Goal: Find specific page/section: Find specific page/section

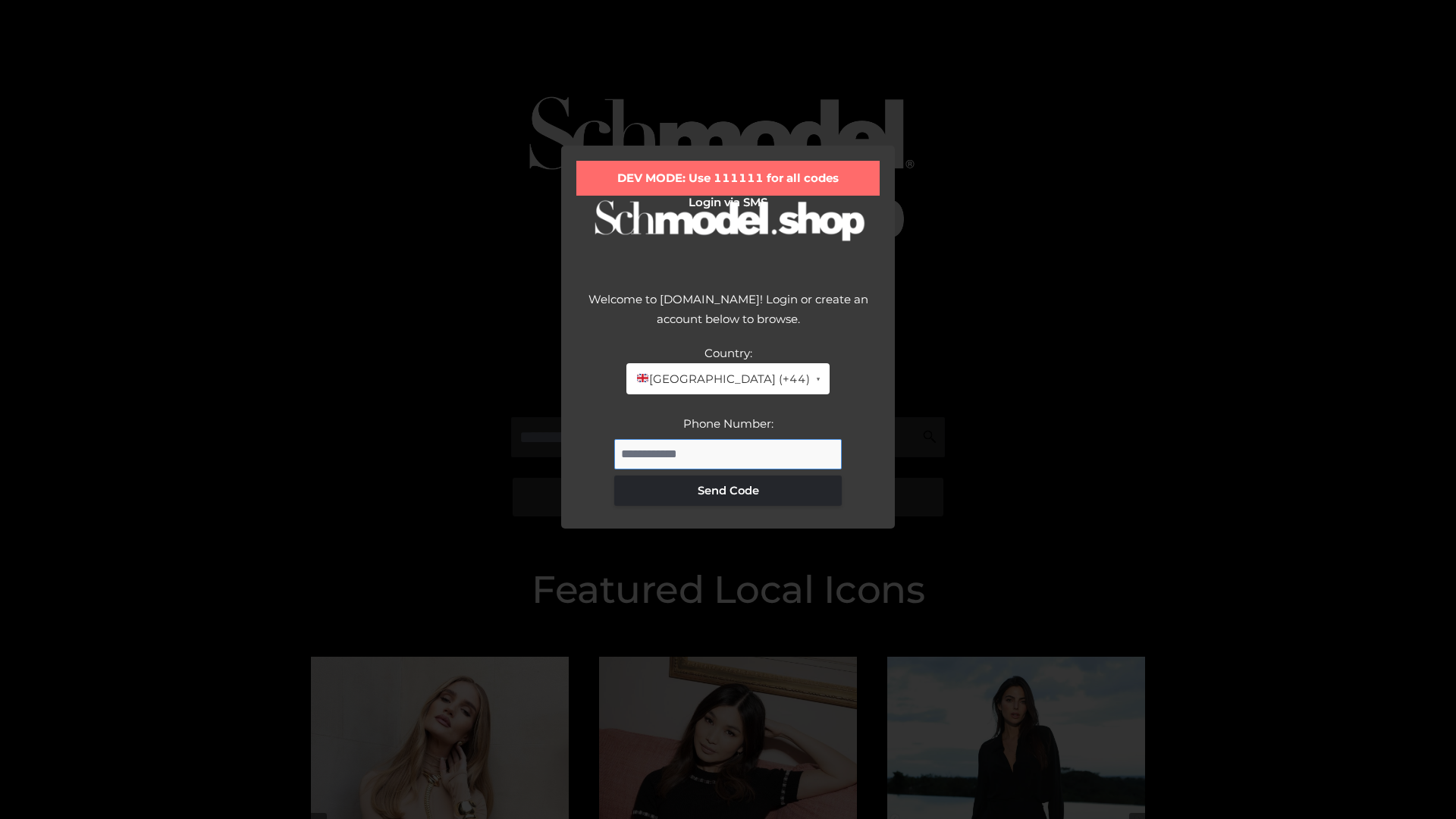
click at [728, 453] on input "Phone Number:" at bounding box center [728, 454] width 228 height 30
type input "**********"
click at [728, 489] on button "Send Code" at bounding box center [728, 490] width 228 height 30
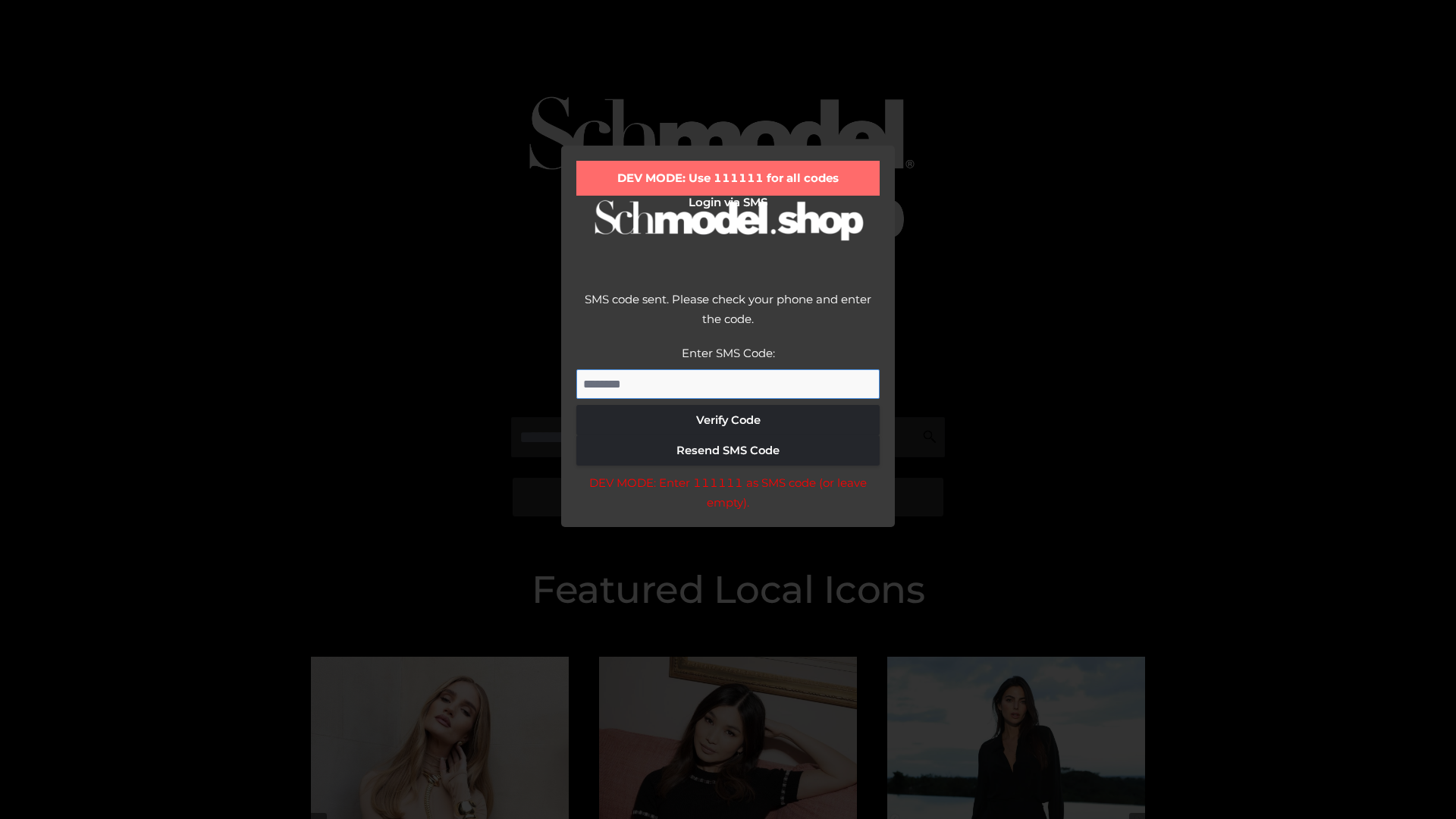
click at [728, 384] on input "Enter SMS Code:" at bounding box center [728, 385] width 304 height 30
type input "******"
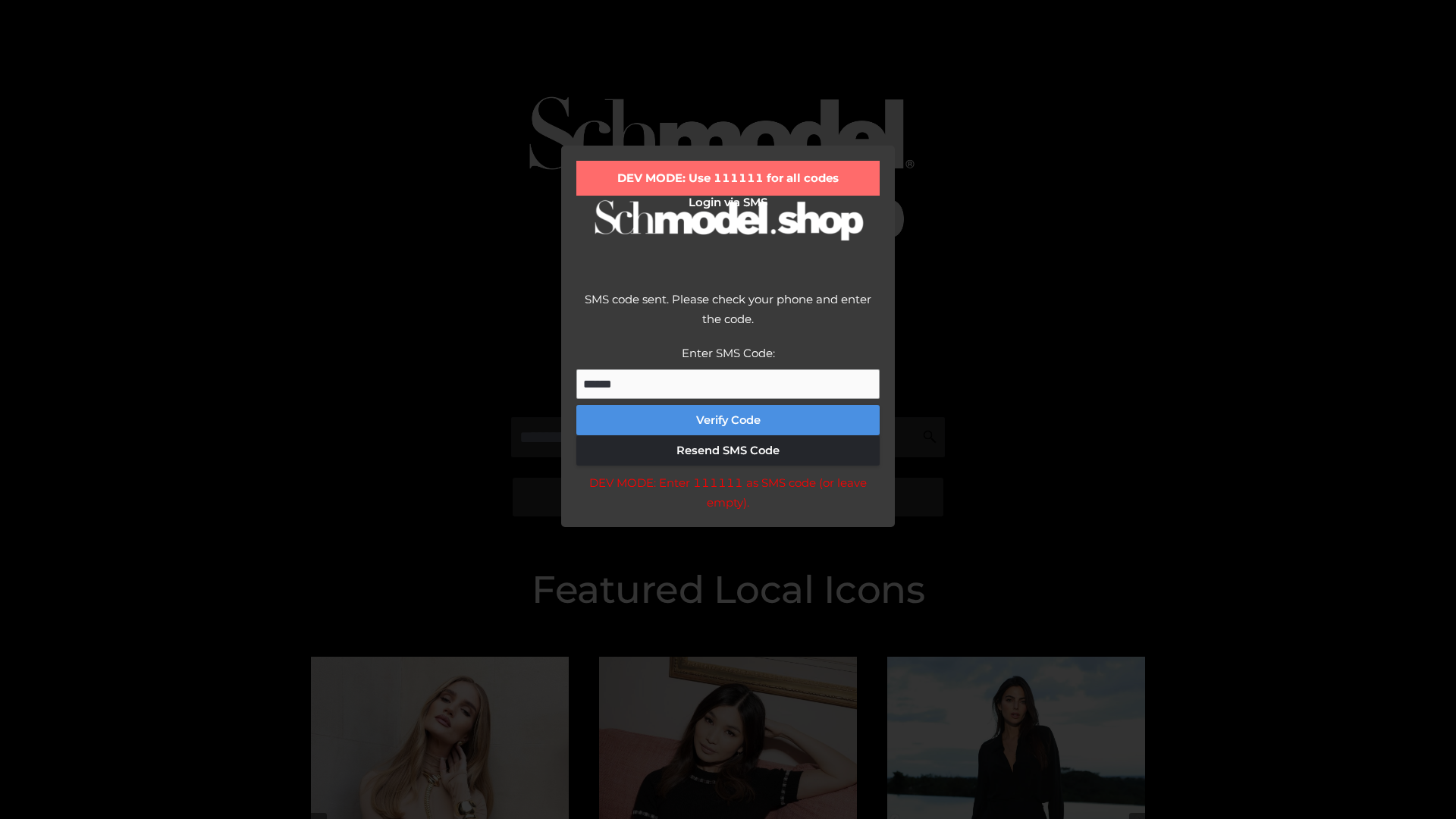
click at [728, 420] on button "Verify Code" at bounding box center [728, 420] width 304 height 30
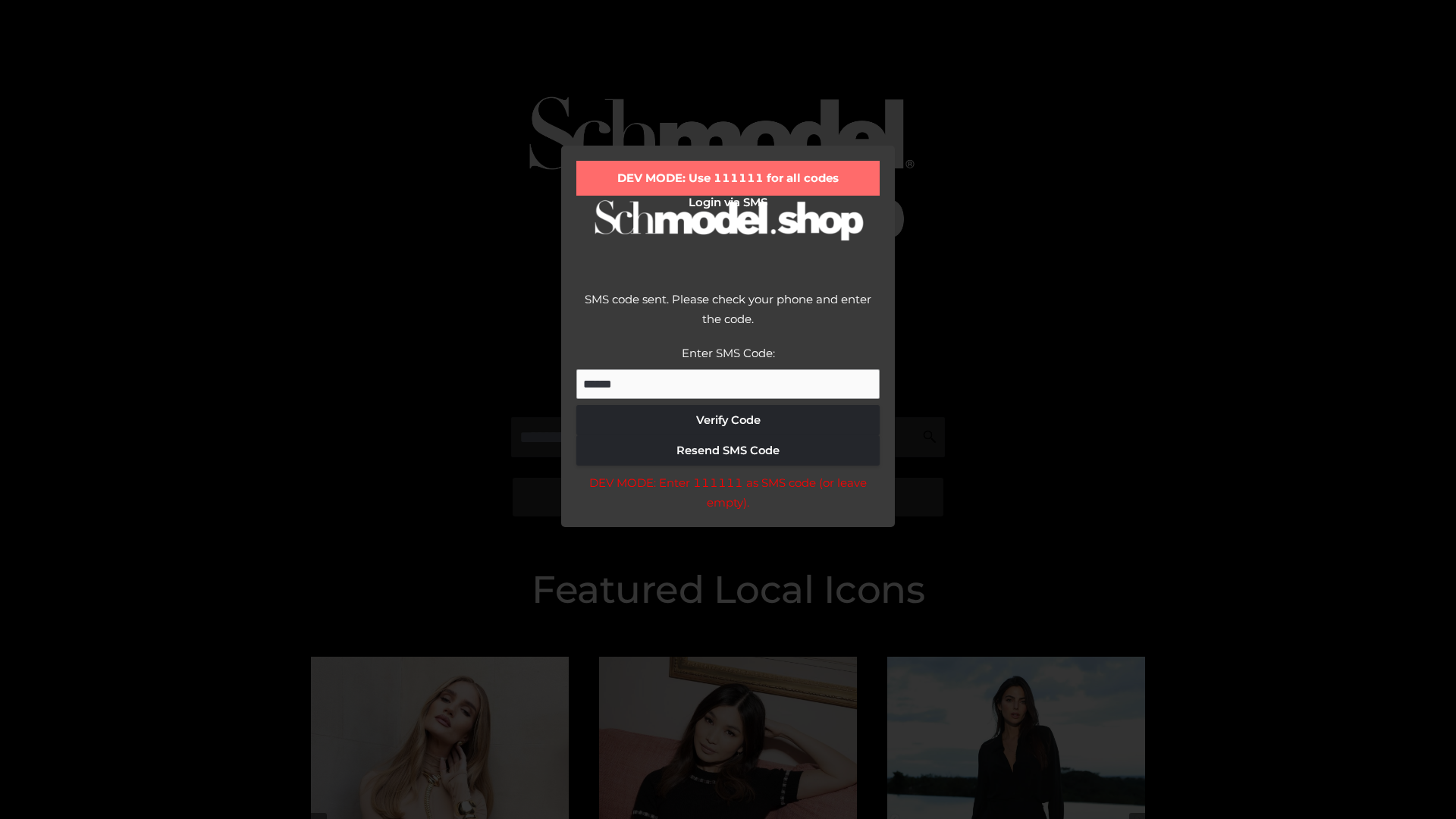
click at [728, 497] on div "DEV MODE: Enter 111111 as SMS code (or leave empty)." at bounding box center [728, 492] width 304 height 39
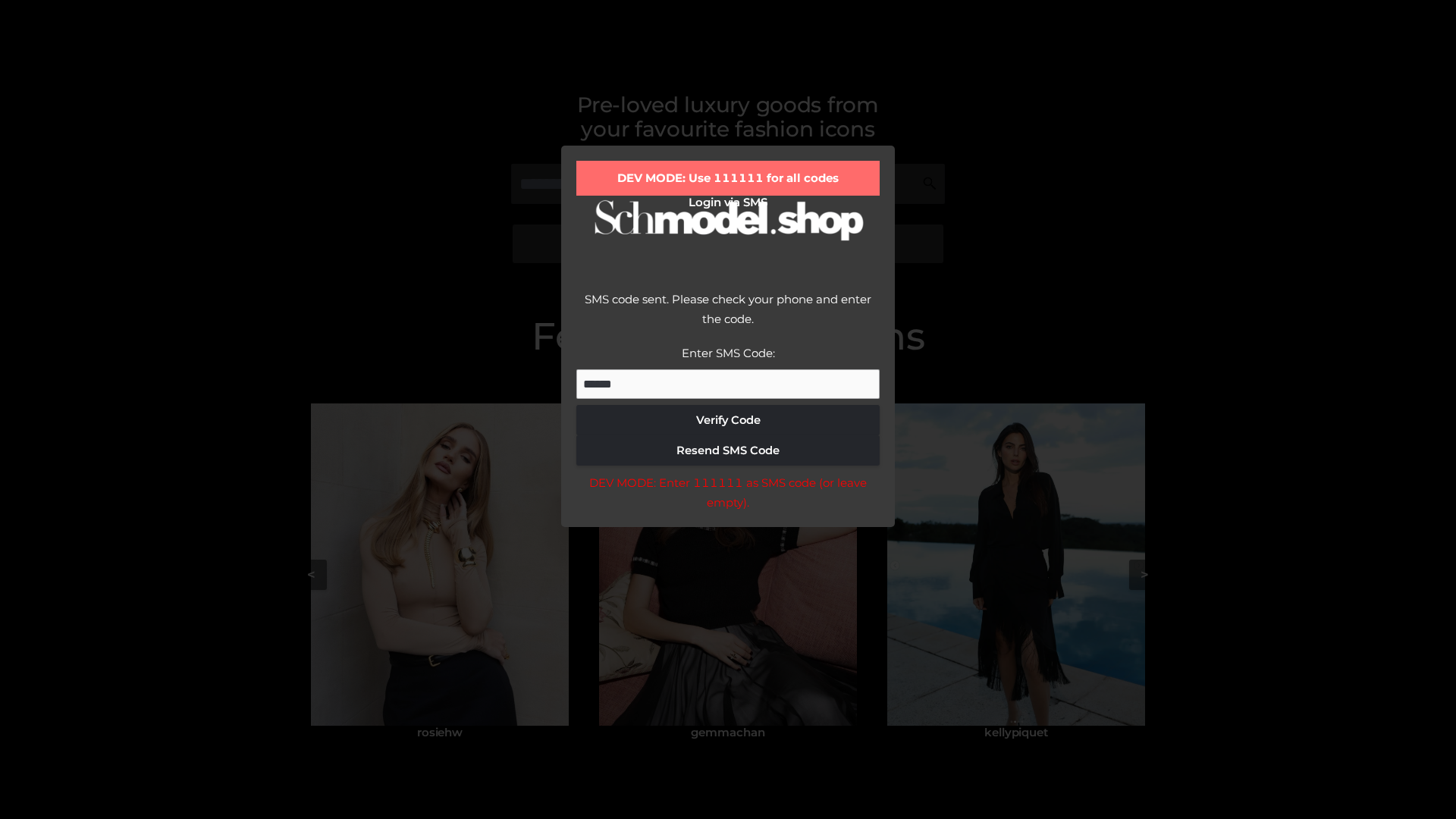
scroll to position [323, 0]
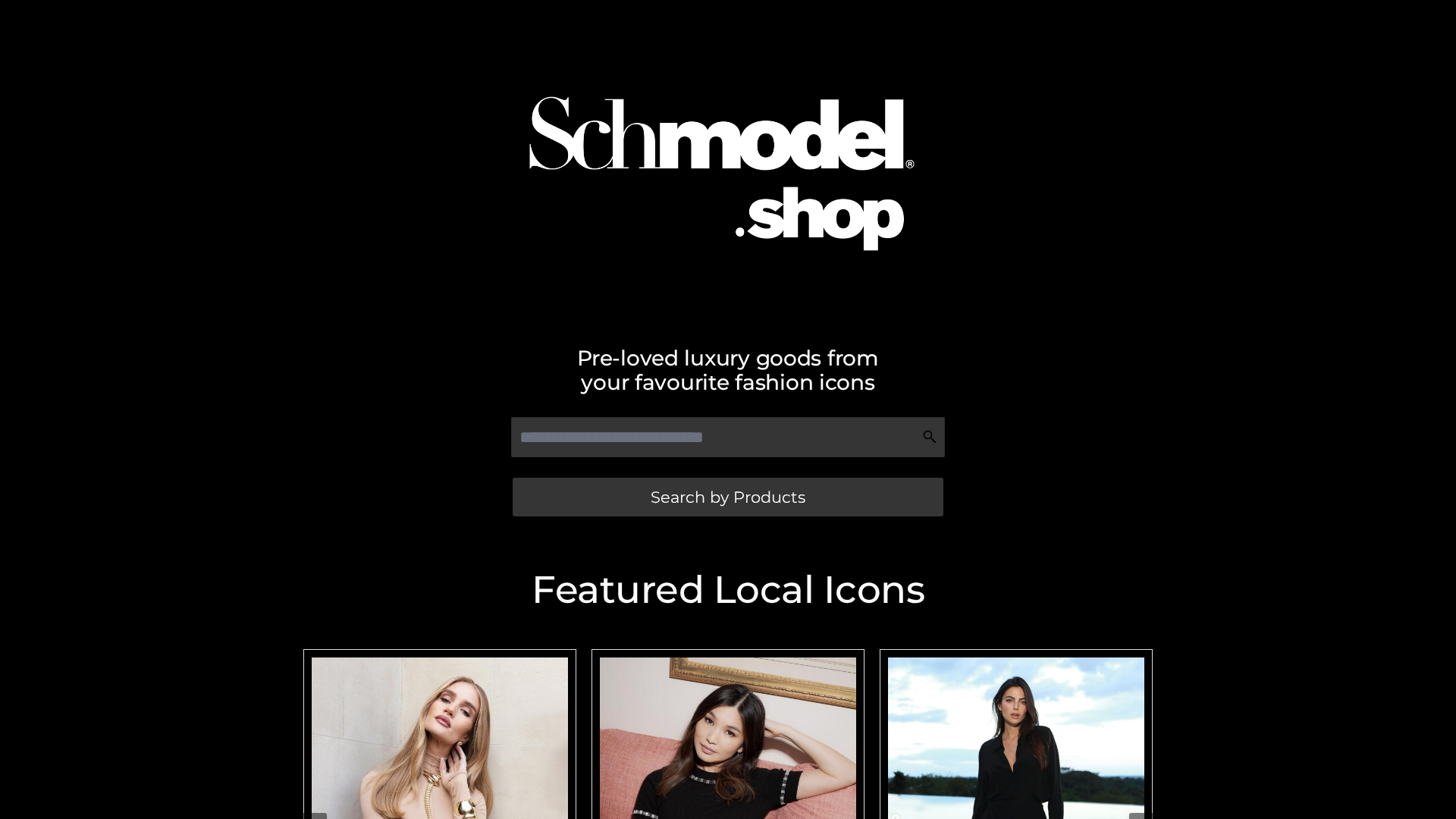
scroll to position [322, 0]
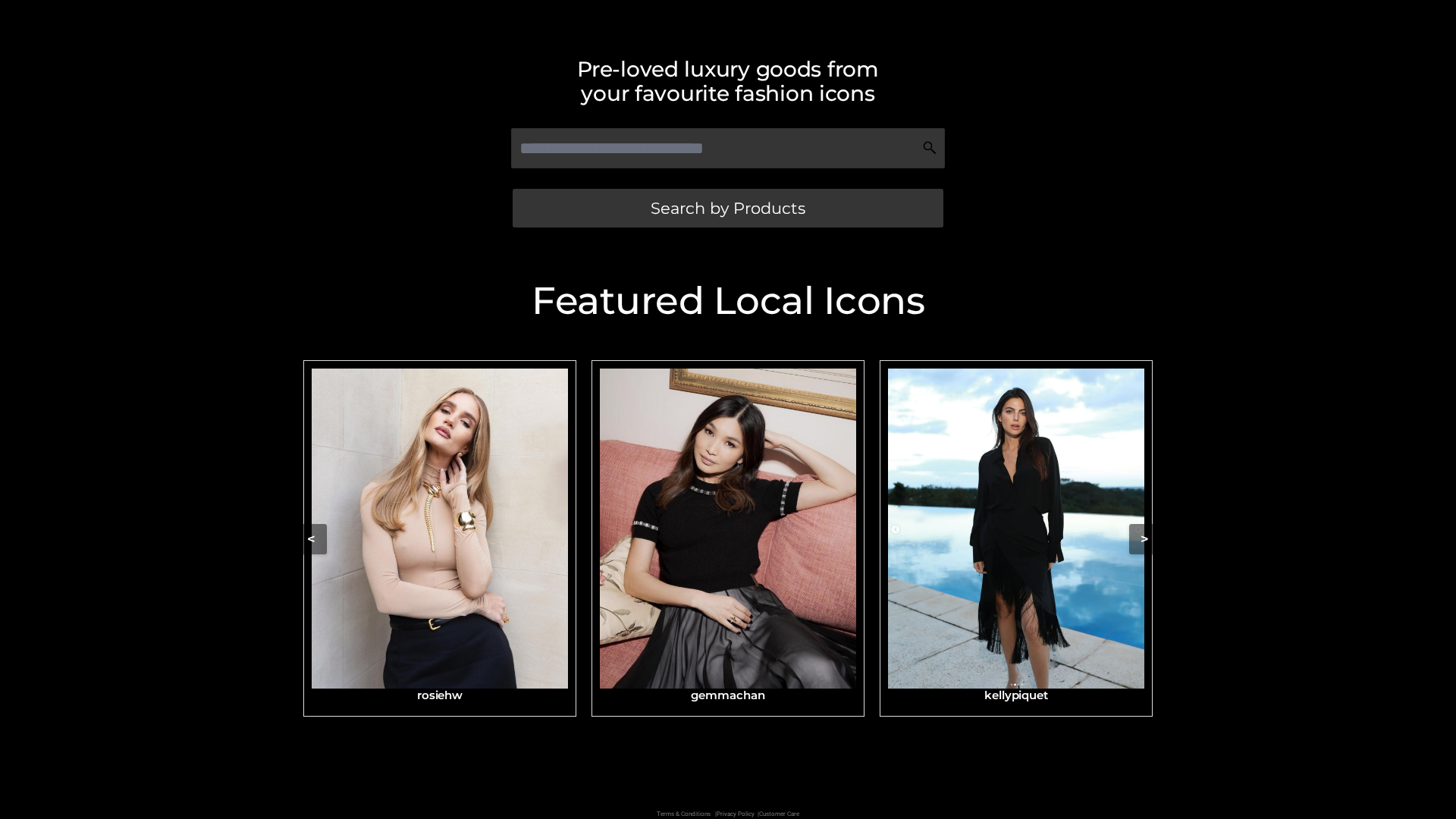
scroll to position [322, 0]
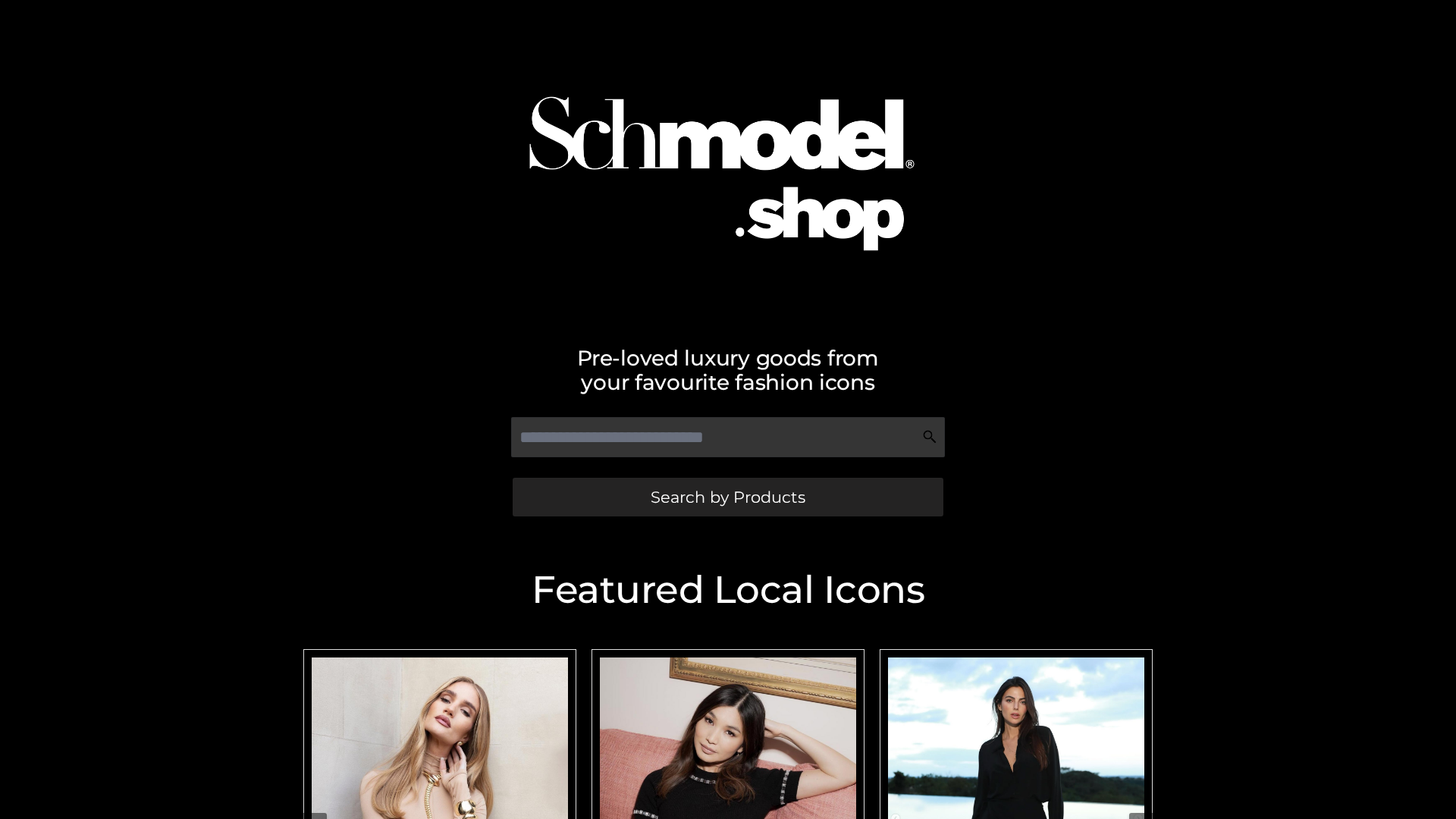
click at [728, 497] on span "Search by Products" at bounding box center [728, 497] width 154 height 16
